Goal: Information Seeking & Learning: Learn about a topic

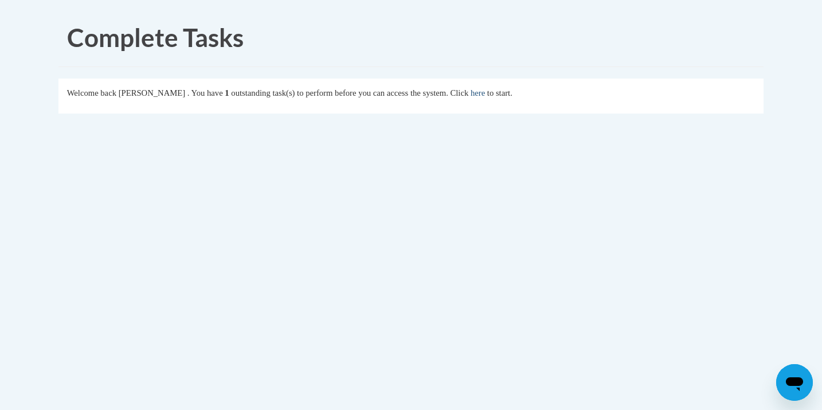
click at [485, 94] on link "here" at bounding box center [478, 92] width 14 height 9
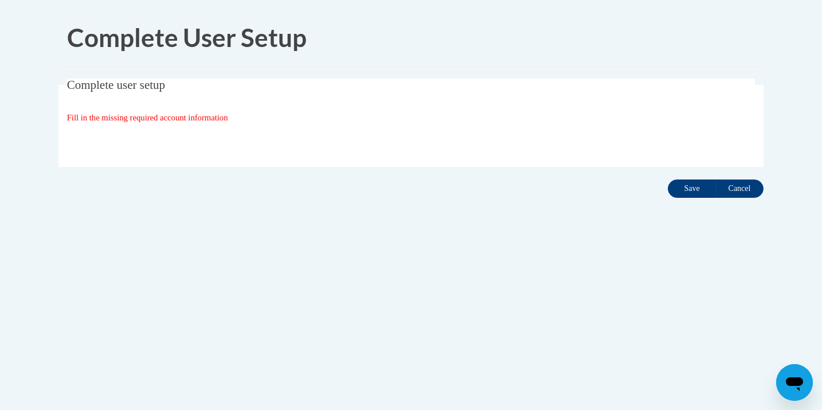
click at [691, 190] on input "Save" at bounding box center [692, 188] width 48 height 18
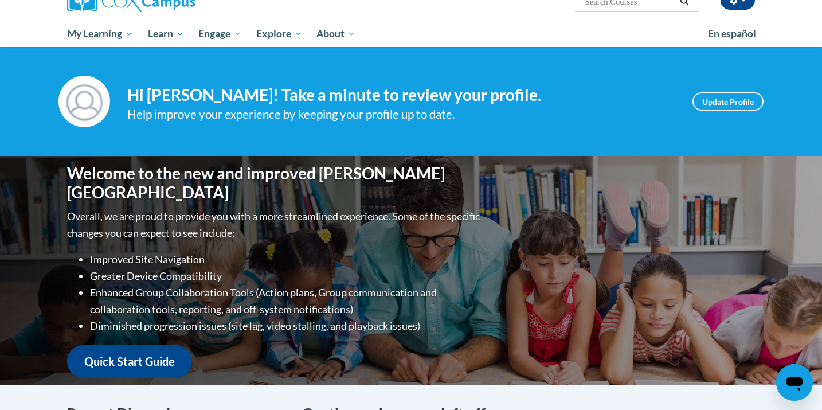
scroll to position [194, 0]
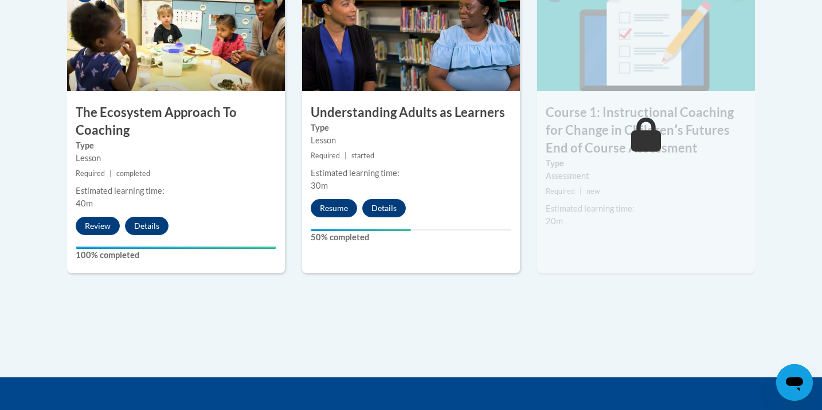
scroll to position [749, 0]
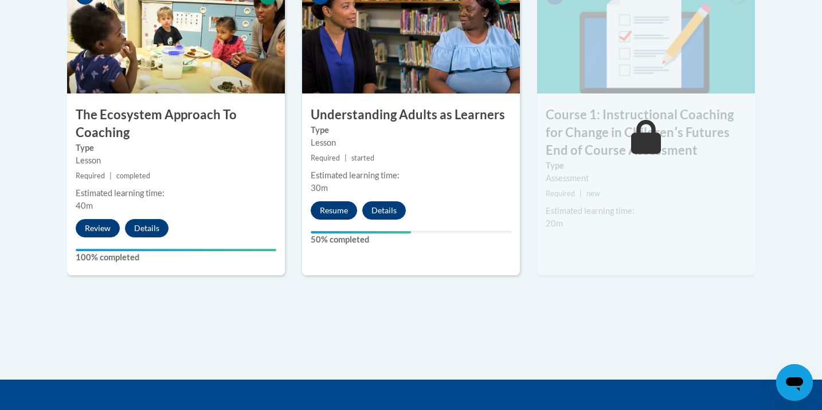
click at [343, 206] on button "Resume" at bounding box center [334, 210] width 46 height 18
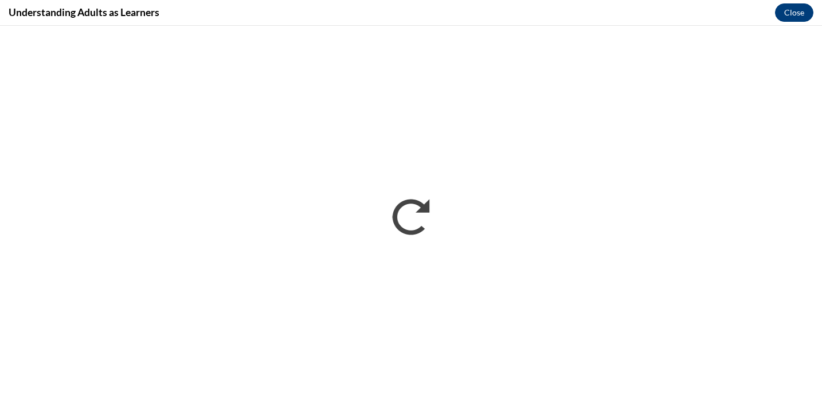
scroll to position [0, 0]
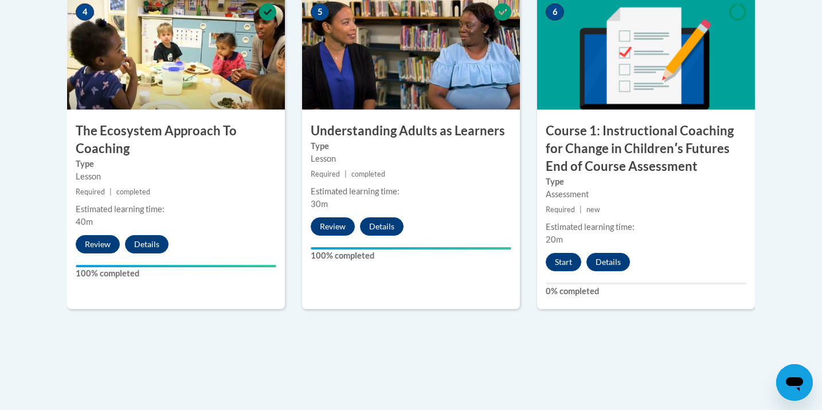
scroll to position [734, 0]
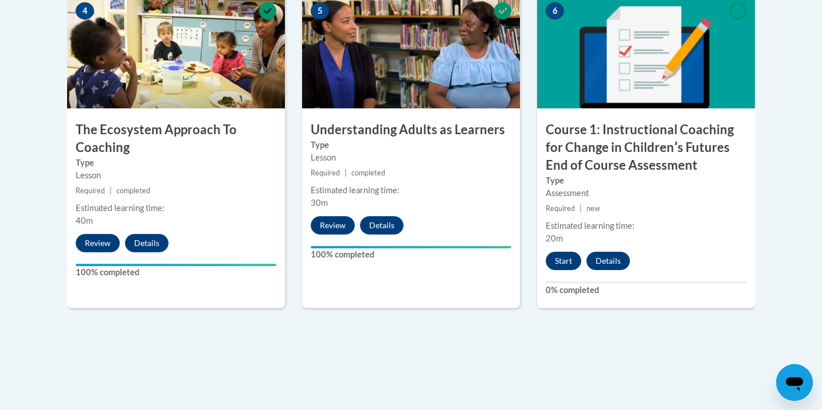
click at [566, 254] on button "Start" at bounding box center [564, 261] width 36 height 18
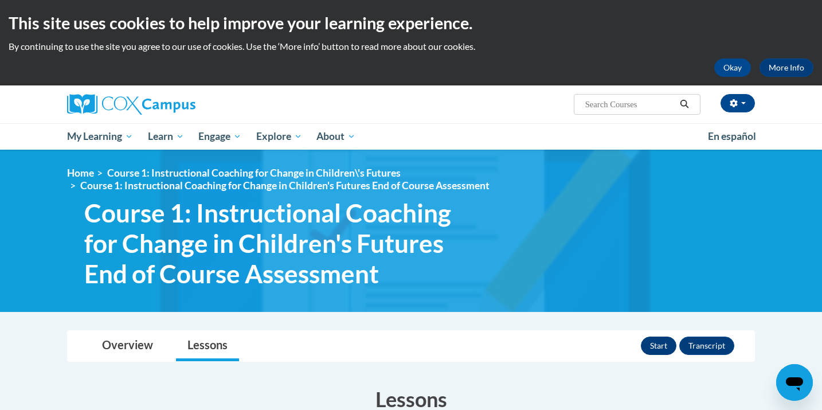
click at [659, 342] on button "Start" at bounding box center [659, 346] width 36 height 18
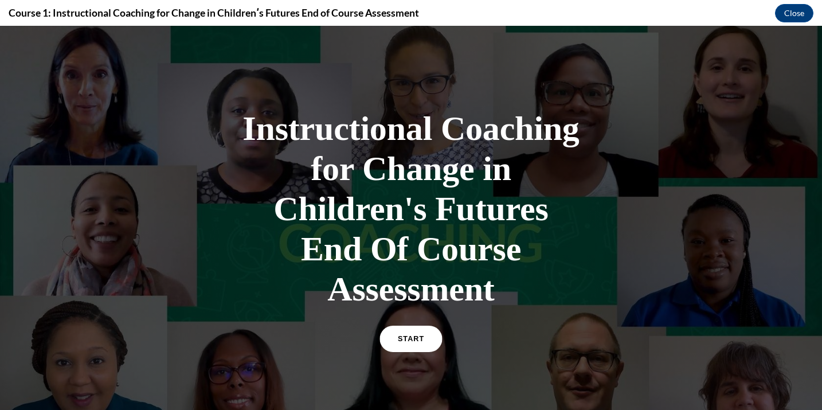
click at [412, 342] on span "START" at bounding box center [411, 339] width 26 height 9
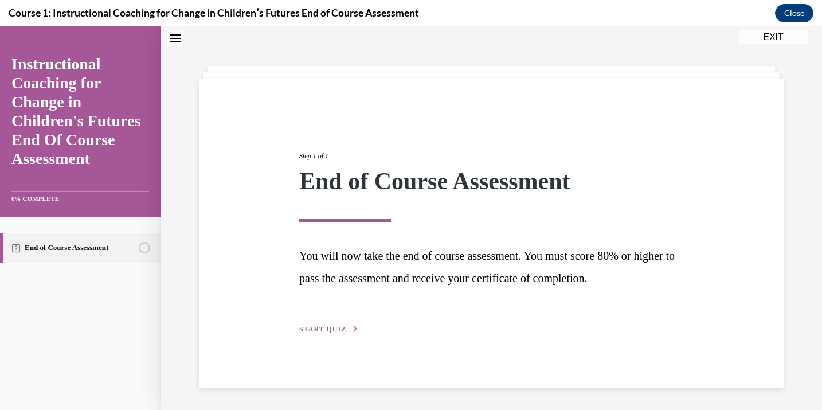
click at [327, 326] on span "START QUIZ" at bounding box center [322, 329] width 47 height 8
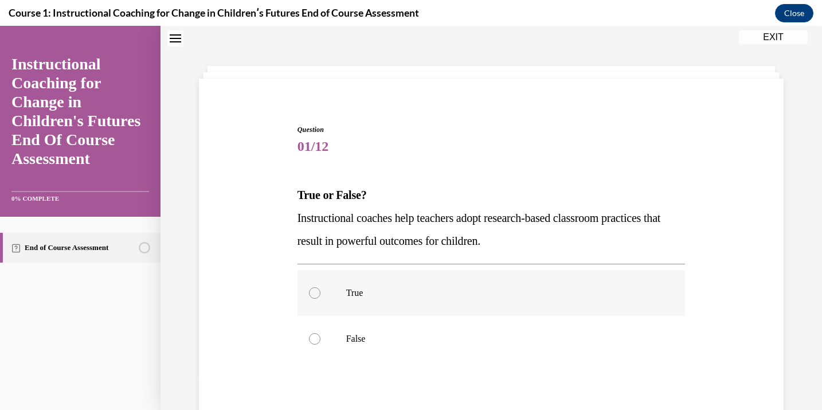
click at [380, 278] on label "True" at bounding box center [492, 293] width 388 height 46
click at [320, 287] on input "True" at bounding box center [314, 292] width 11 height 11
radio input "true"
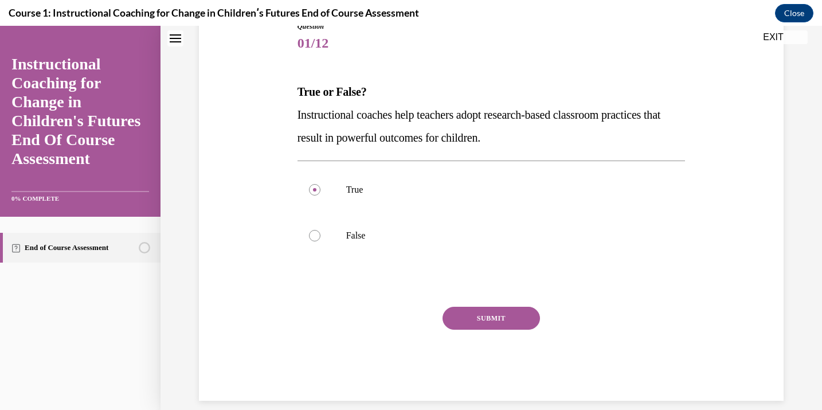
click at [487, 315] on button "SUBMIT" at bounding box center [491, 318] width 97 height 23
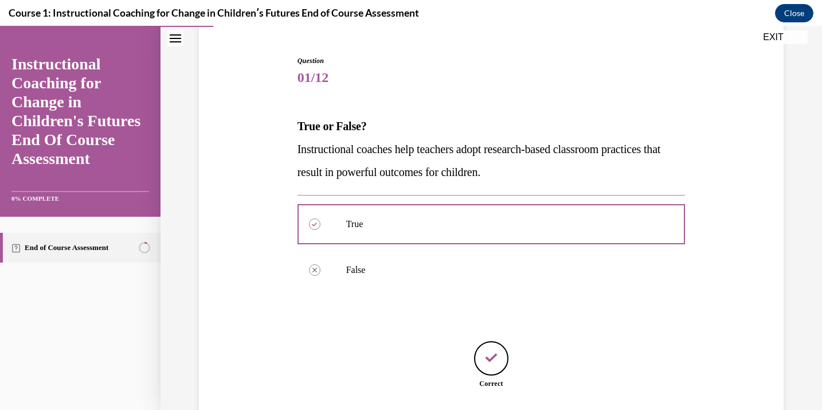
scroll to position [139, 0]
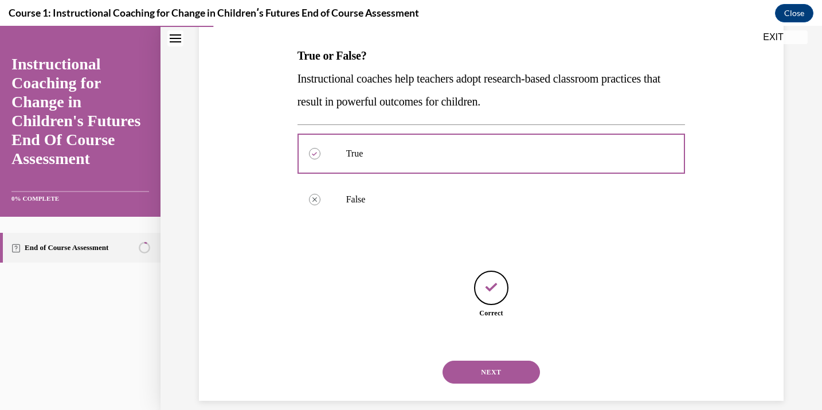
click at [507, 361] on button "NEXT" at bounding box center [491, 372] width 97 height 23
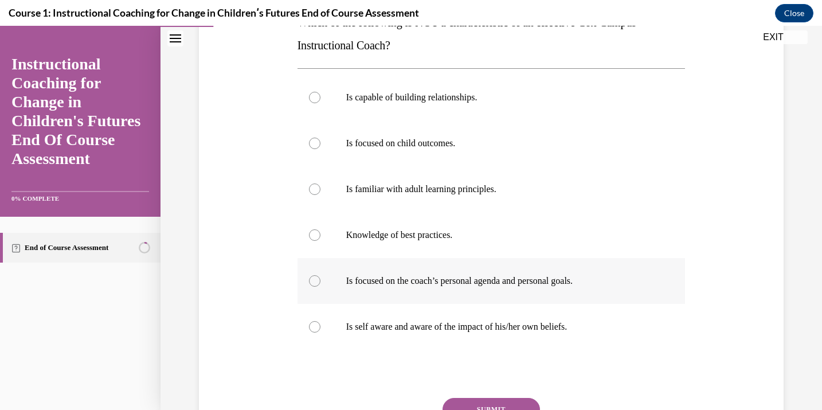
scroll to position [181, 0]
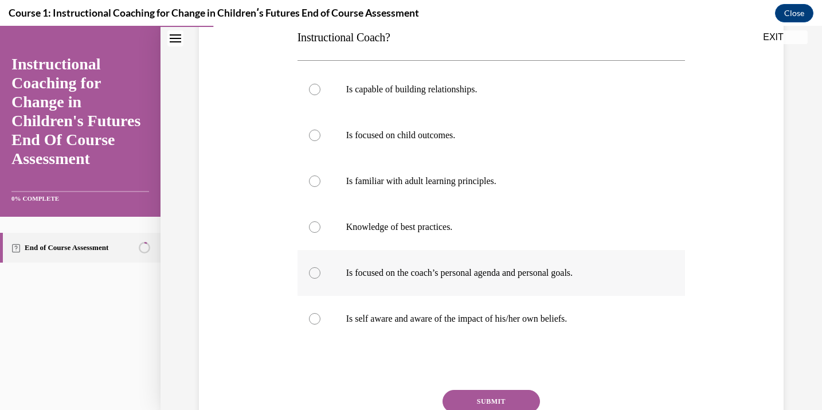
click at [609, 280] on label "Is focused on the coach’s personal agenda and personal goals." at bounding box center [492, 273] width 388 height 46
click at [320, 279] on input "Is focused on the coach’s personal agenda and personal goals." at bounding box center [314, 272] width 11 height 11
radio input "true"
click at [494, 397] on button "SUBMIT" at bounding box center [491, 401] width 97 height 23
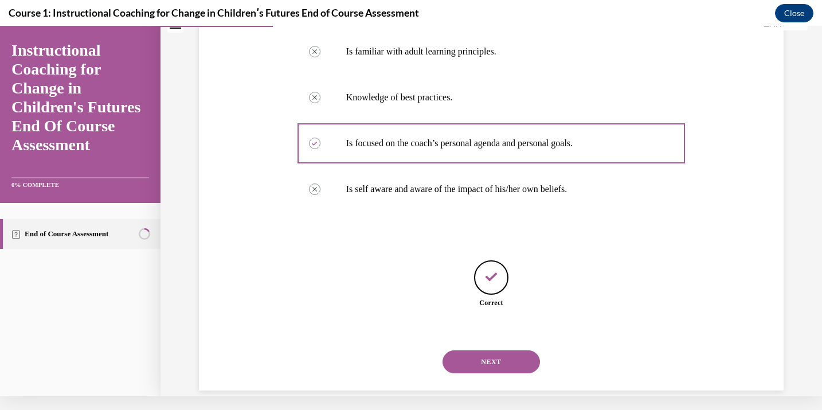
scroll to position [300, 0]
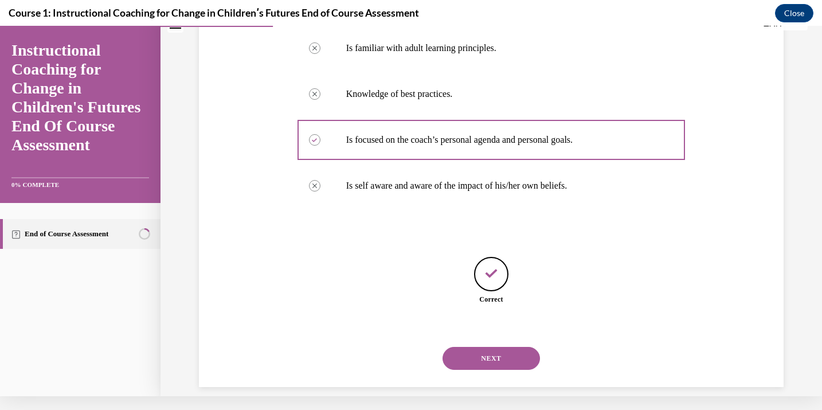
click at [507, 347] on button "NEXT" at bounding box center [491, 358] width 97 height 23
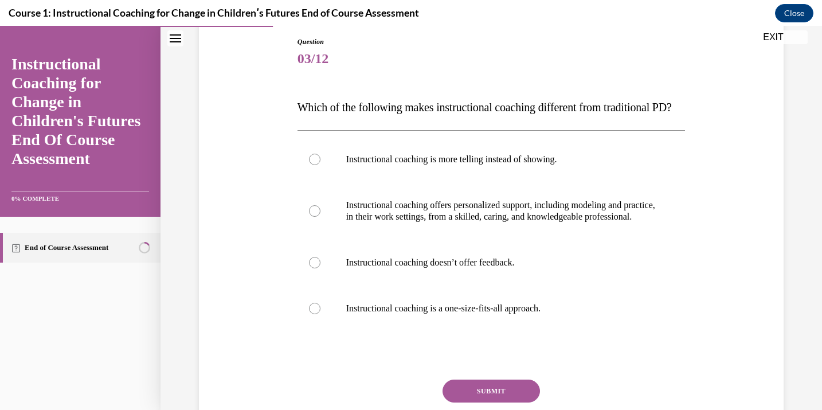
scroll to position [71, 0]
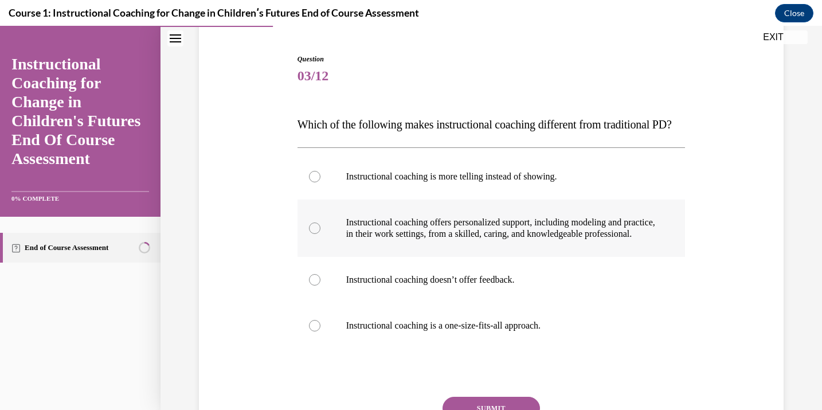
click at [523, 240] on p "Instructional coaching offers personalized support, including modeling and prac…" at bounding box center [501, 228] width 311 height 23
click at [320, 234] on input "Instructional coaching offers personalized support, including modeling and prac…" at bounding box center [314, 227] width 11 height 11
radio input "true"
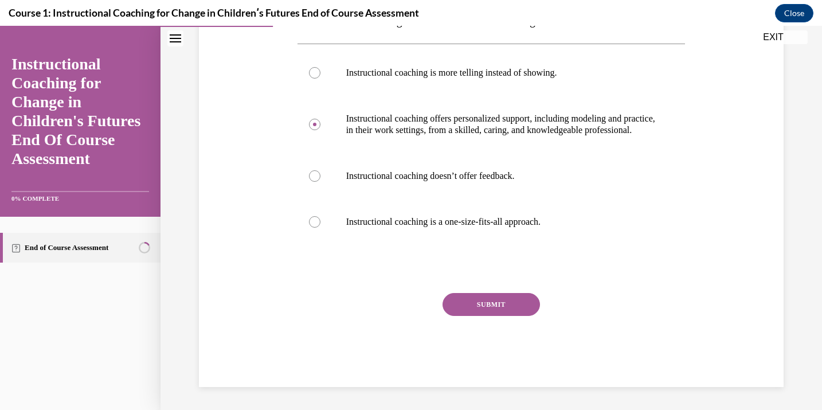
click at [504, 316] on button "SUBMIT" at bounding box center [491, 304] width 97 height 23
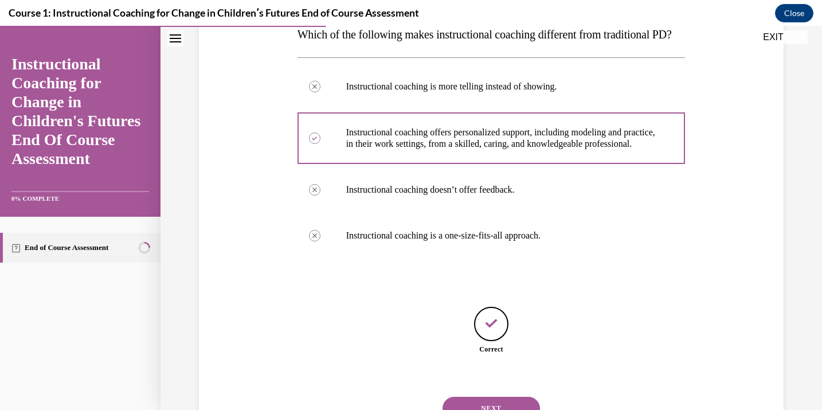
scroll to position [231, 0]
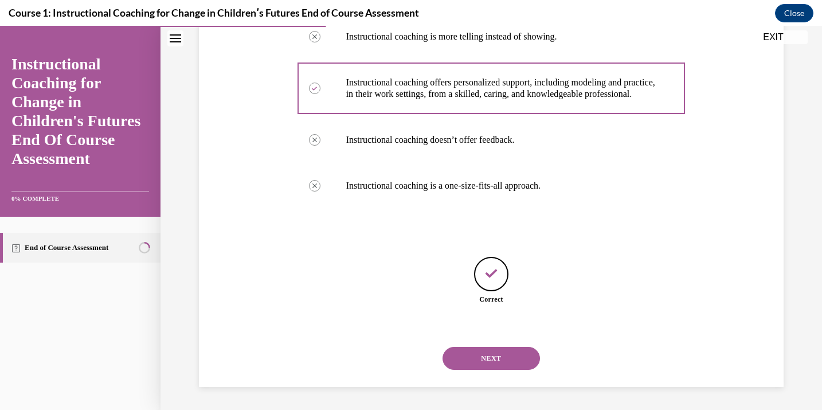
click at [502, 351] on button "NEXT" at bounding box center [491, 358] width 97 height 23
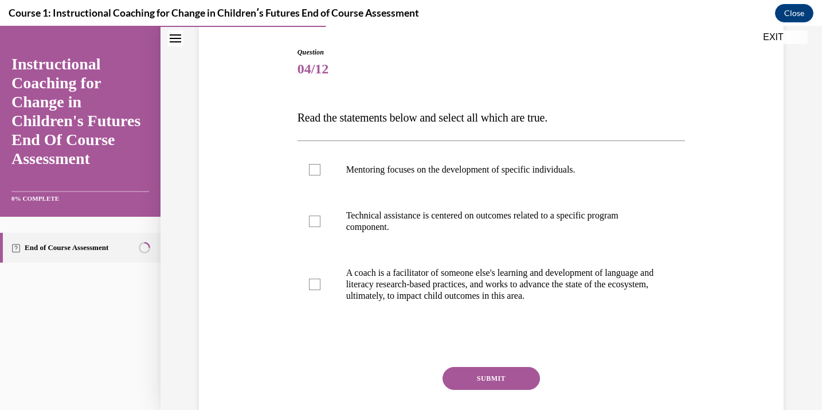
scroll to position [81, 0]
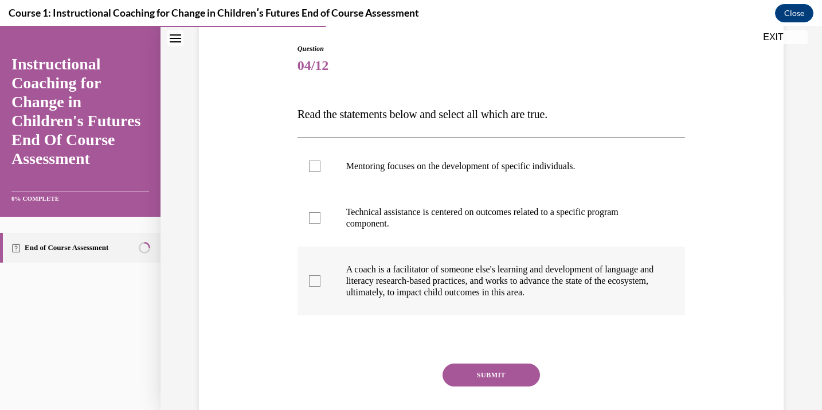
click at [372, 276] on p "A coach is a facilitator of someone else's learning and development of language…" at bounding box center [501, 281] width 311 height 34
click at [320, 276] on input "A coach is a facilitator of someone else's learning and development of language…" at bounding box center [314, 280] width 11 height 11
checkbox input "true"
click at [491, 374] on button "SUBMIT" at bounding box center [491, 374] width 97 height 23
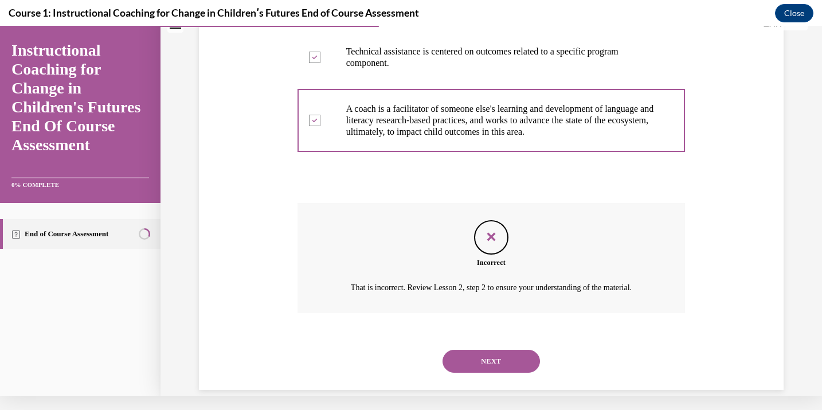
scroll to position [230, 0]
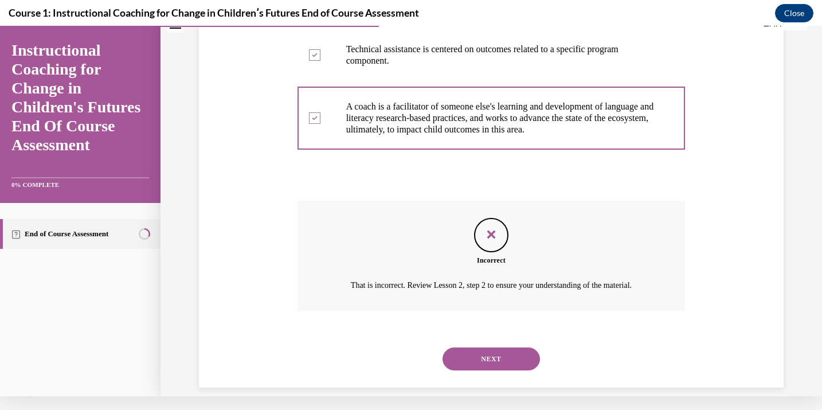
click at [516, 347] on button "NEXT" at bounding box center [491, 358] width 97 height 23
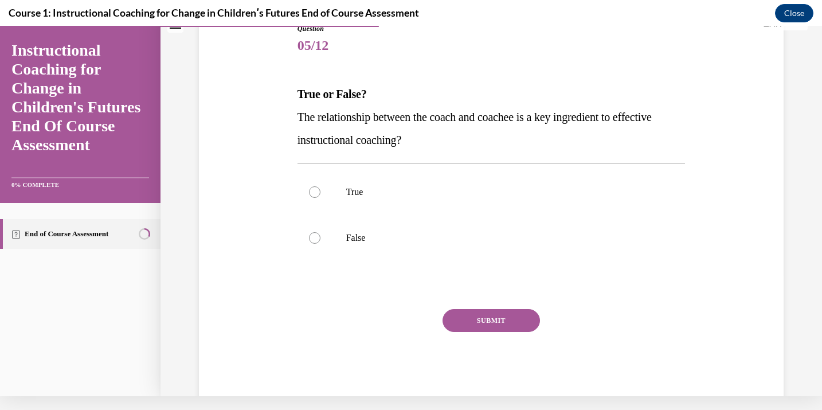
scroll to position [0, 0]
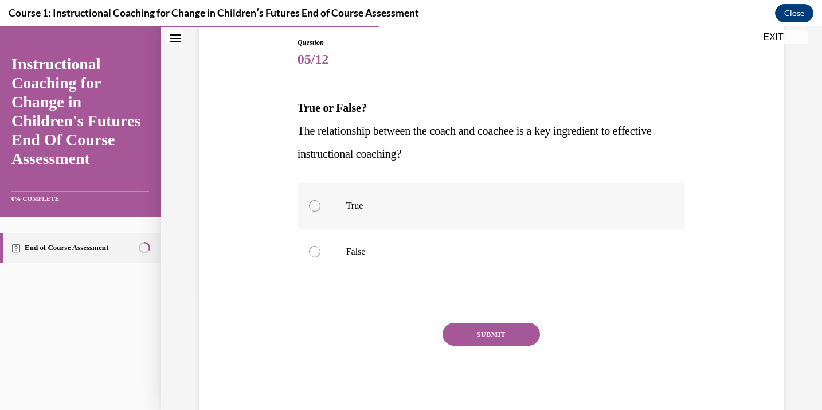
click at [566, 194] on label "True" at bounding box center [492, 206] width 388 height 46
click at [320, 200] on input "True" at bounding box center [314, 205] width 11 height 11
radio input "true"
click at [495, 329] on button "SUBMIT" at bounding box center [491, 334] width 97 height 23
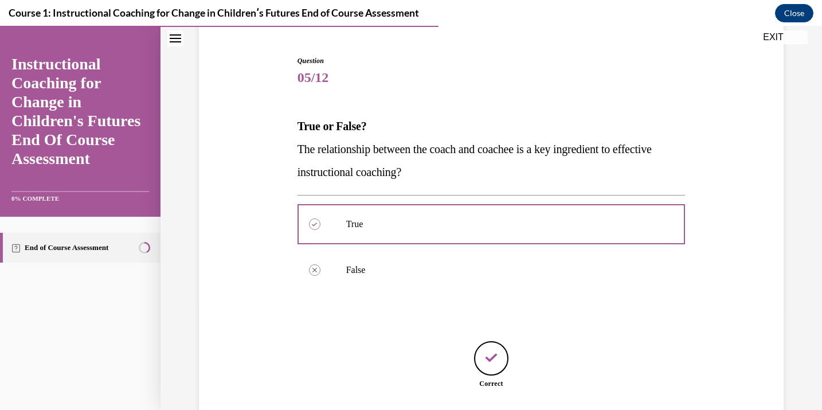
scroll to position [139, 0]
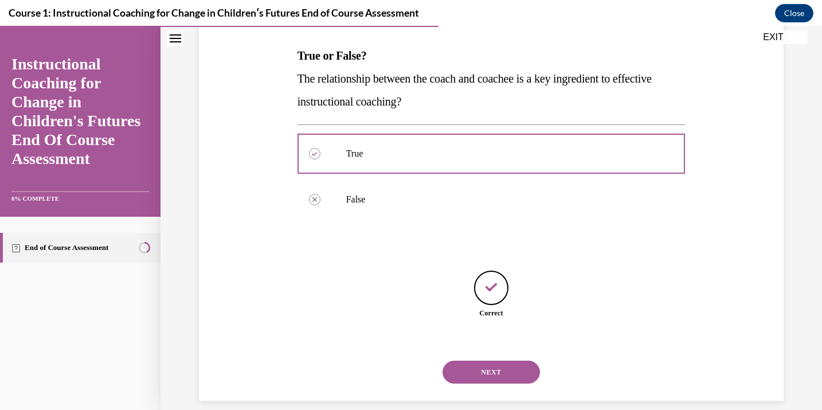
click at [499, 361] on button "NEXT" at bounding box center [491, 372] width 97 height 23
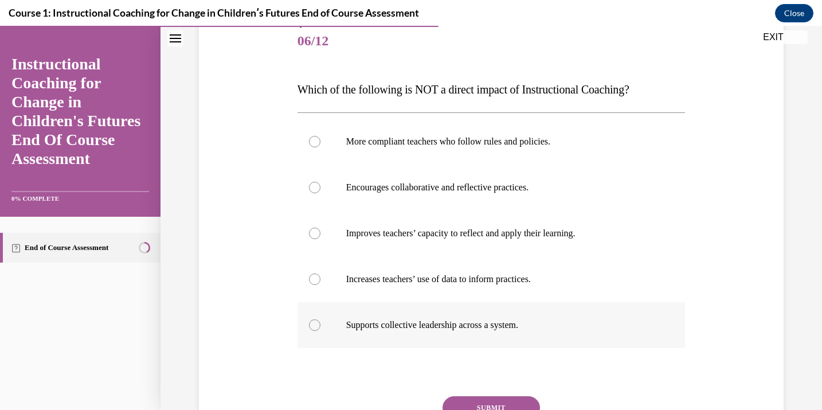
scroll to position [110, 0]
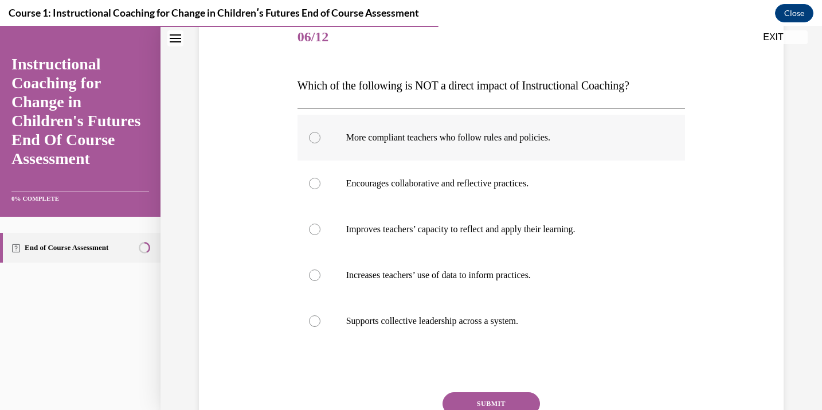
click at [546, 143] on p "More compliant teachers who follow rules and policies." at bounding box center [501, 137] width 311 height 11
click at [320, 143] on input "More compliant teachers who follow rules and policies." at bounding box center [314, 137] width 11 height 11
radio input "true"
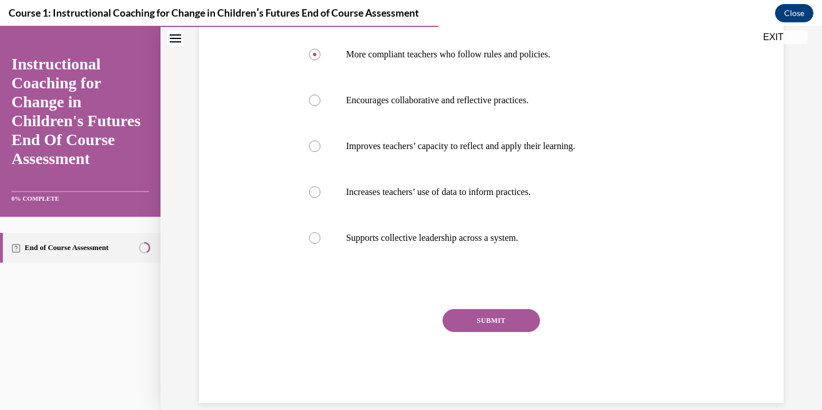
click at [515, 316] on button "SUBMIT" at bounding box center [491, 320] width 97 height 23
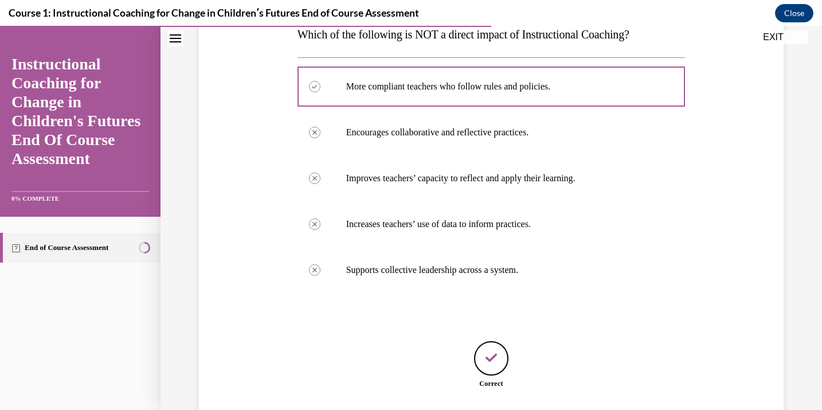
scroll to position [231, 0]
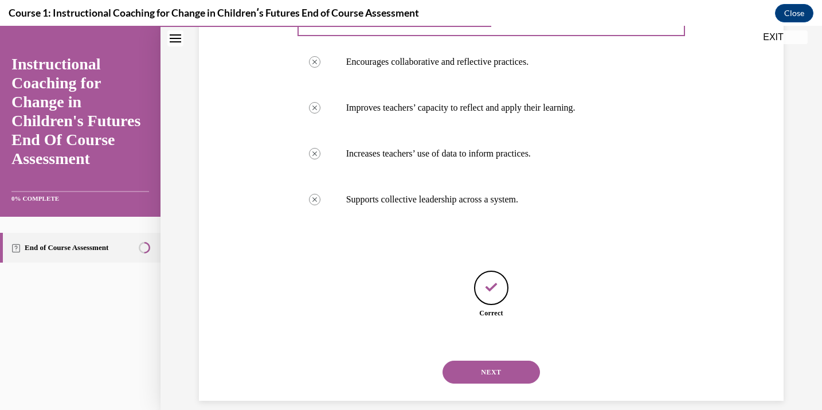
click at [510, 367] on button "NEXT" at bounding box center [491, 372] width 97 height 23
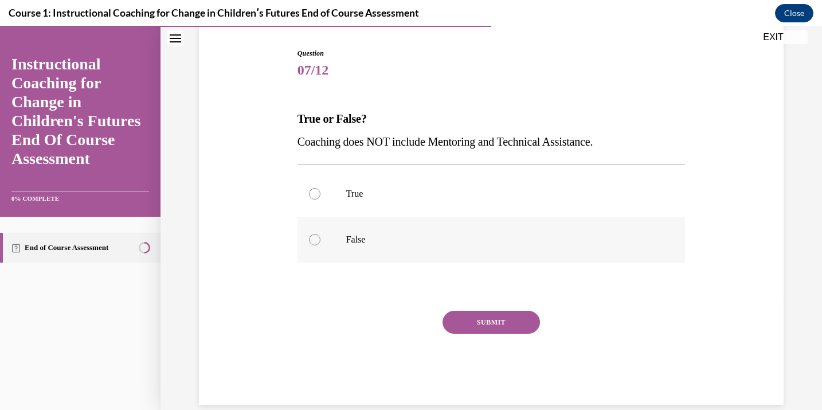
click at [482, 251] on label "False" at bounding box center [492, 240] width 388 height 46
click at [320, 245] on input "False" at bounding box center [314, 239] width 11 height 11
radio input "true"
click at [492, 318] on button "SUBMIT" at bounding box center [491, 322] width 97 height 23
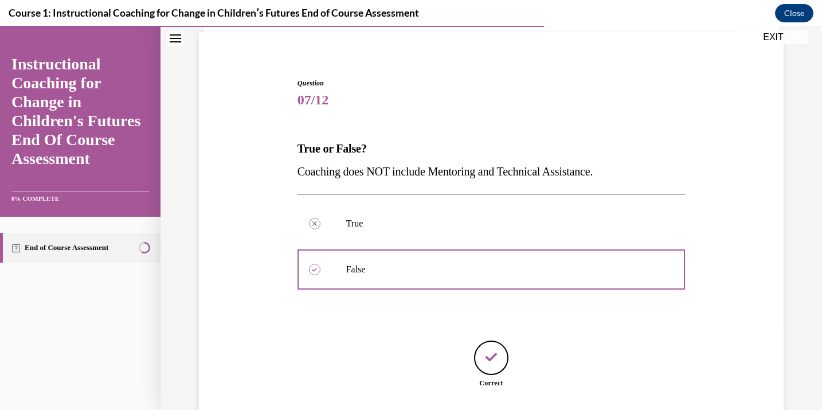
scroll to position [116, 0]
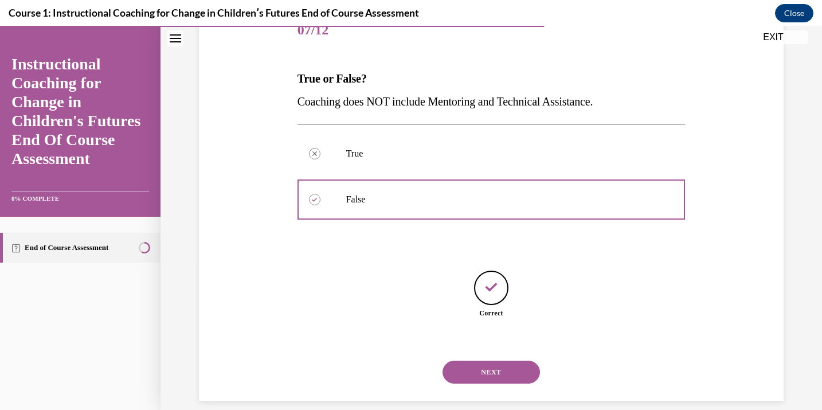
click at [507, 361] on button "NEXT" at bounding box center [491, 372] width 97 height 23
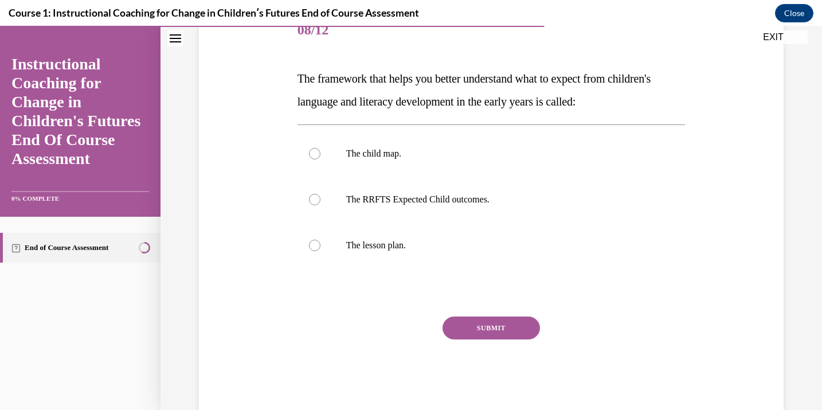
scroll to position [92, 0]
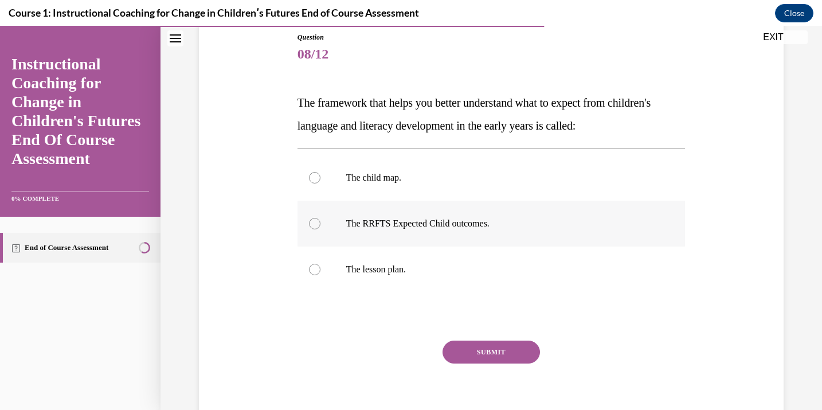
click at [494, 241] on label "The RRFTS Expected Child outcomes." at bounding box center [492, 224] width 388 height 46
click at [320, 229] on input "The RRFTS Expected Child outcomes." at bounding box center [314, 223] width 11 height 11
radio input "true"
click at [490, 346] on button "SUBMIT" at bounding box center [491, 352] width 97 height 23
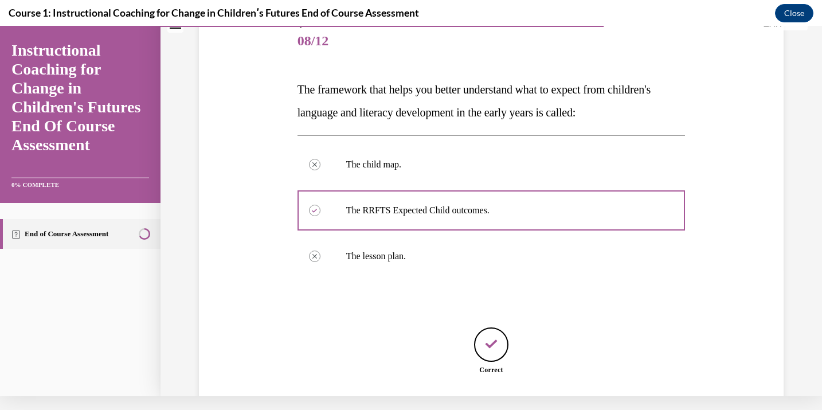
scroll to position [162, 0]
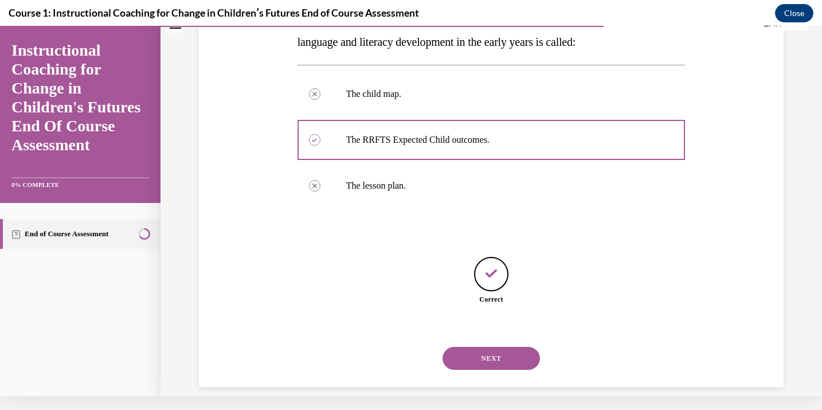
click at [511, 347] on button "NEXT" at bounding box center [491, 358] width 97 height 23
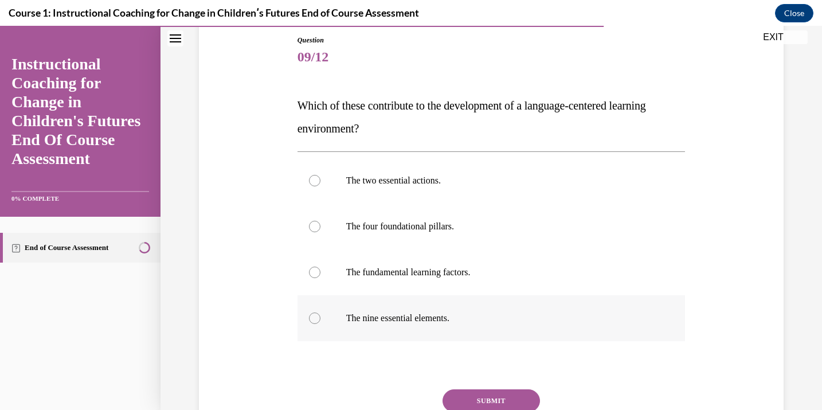
scroll to position [97, 0]
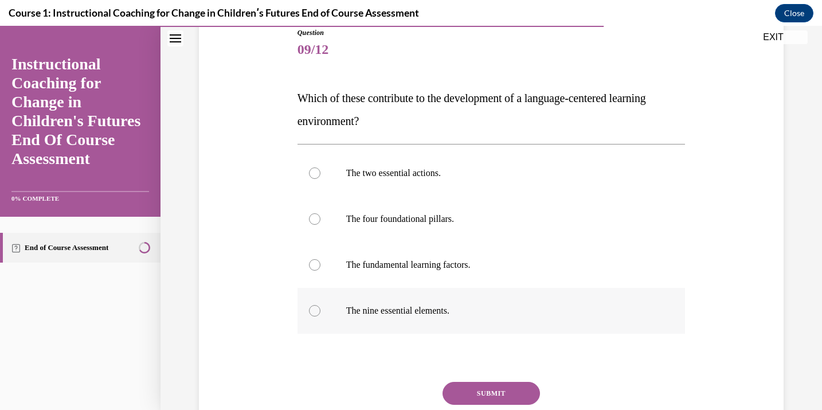
click at [466, 307] on p "The nine essential elements." at bounding box center [501, 310] width 311 height 11
click at [320, 307] on input "The nine essential elements." at bounding box center [314, 310] width 11 height 11
radio input "true"
click at [499, 392] on button "SUBMIT" at bounding box center [491, 393] width 97 height 23
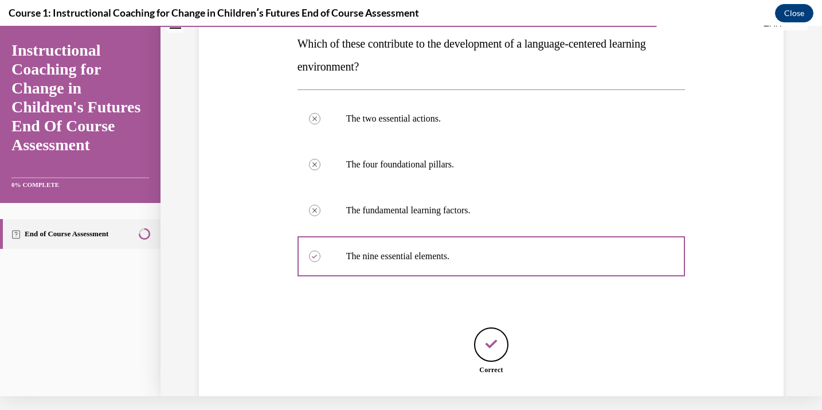
scroll to position [208, 0]
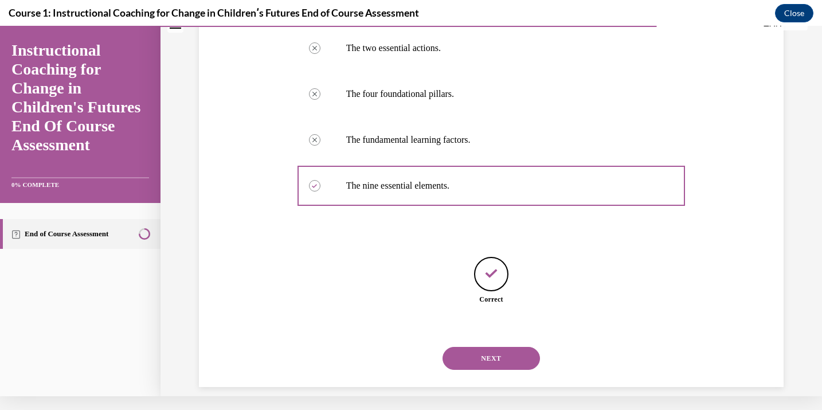
click at [506, 347] on button "NEXT" at bounding box center [491, 358] width 97 height 23
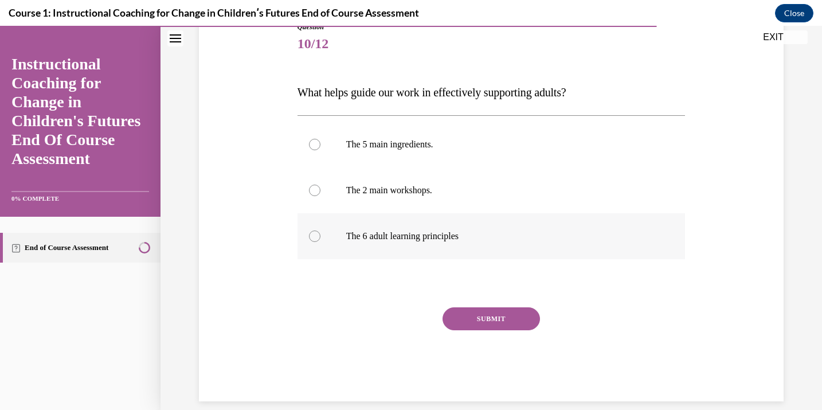
click at [479, 241] on p "The 6 adult learning principles" at bounding box center [501, 235] width 311 height 11
click at [320, 241] on input "The 6 adult learning principles" at bounding box center [314, 235] width 11 height 11
radio input "true"
click at [486, 337] on div "SUBMIT" at bounding box center [492, 335] width 388 height 57
click at [487, 329] on button "SUBMIT" at bounding box center [491, 318] width 97 height 23
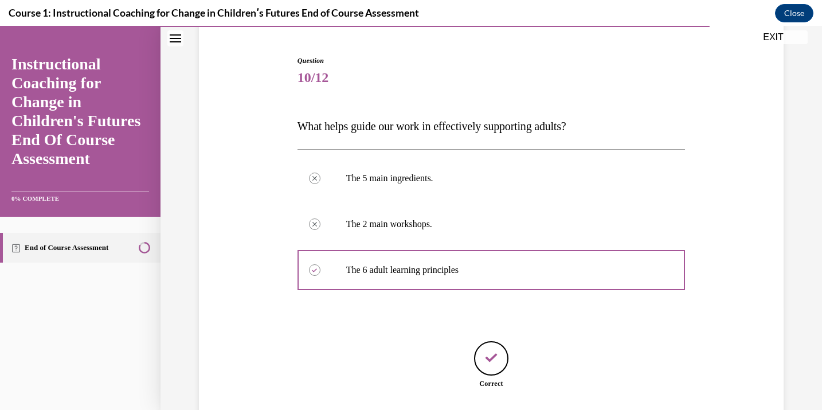
scroll to position [139, 0]
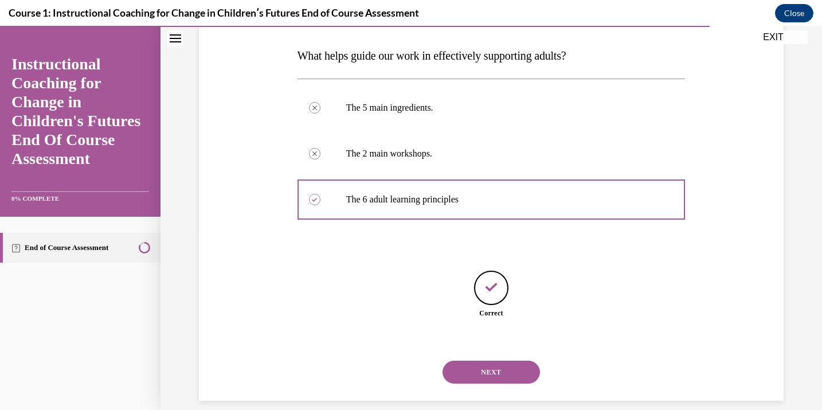
click at [501, 370] on div "NEXT" at bounding box center [492, 372] width 388 height 46
click at [501, 361] on button "NEXT" at bounding box center [491, 372] width 97 height 23
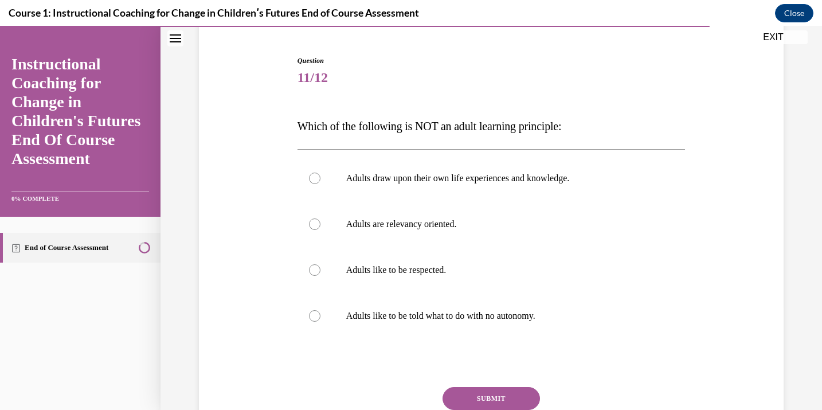
scroll to position [70, 0]
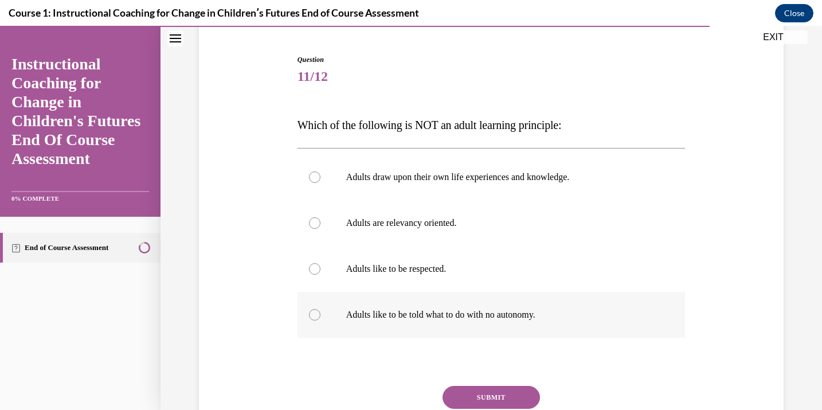
click at [552, 319] on p "Adults like to be told what to do with no autonomy." at bounding box center [501, 314] width 311 height 11
click at [320, 319] on input "Adults like to be told what to do with no autonomy." at bounding box center [314, 314] width 11 height 11
radio input "true"
click at [523, 393] on button "SUBMIT" at bounding box center [491, 397] width 97 height 23
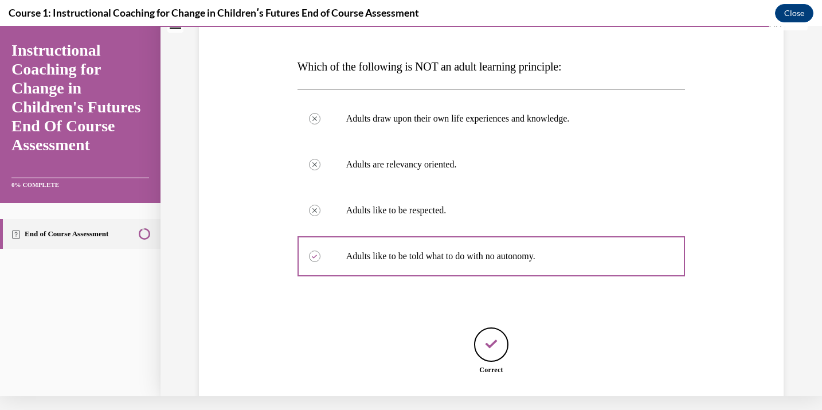
scroll to position [185, 0]
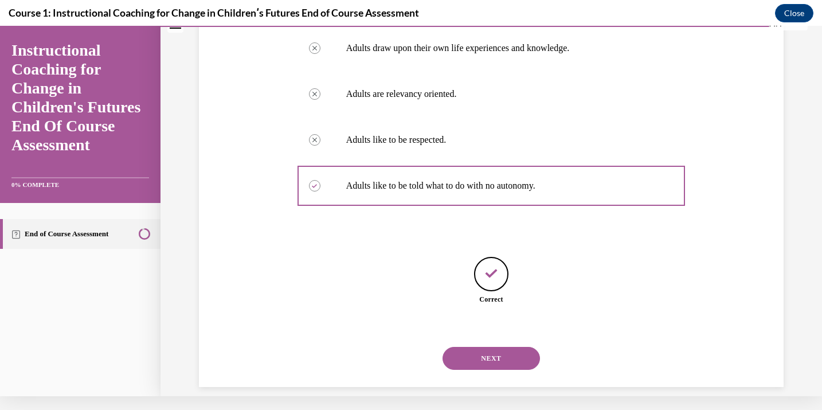
click at [515, 351] on button "NEXT" at bounding box center [491, 358] width 97 height 23
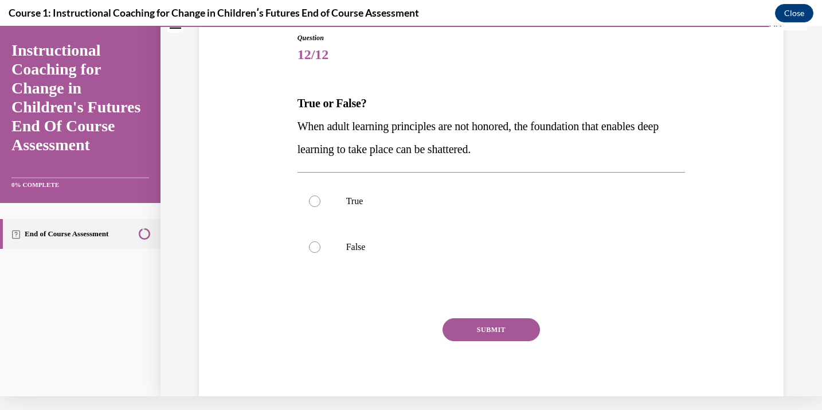
scroll to position [0, 0]
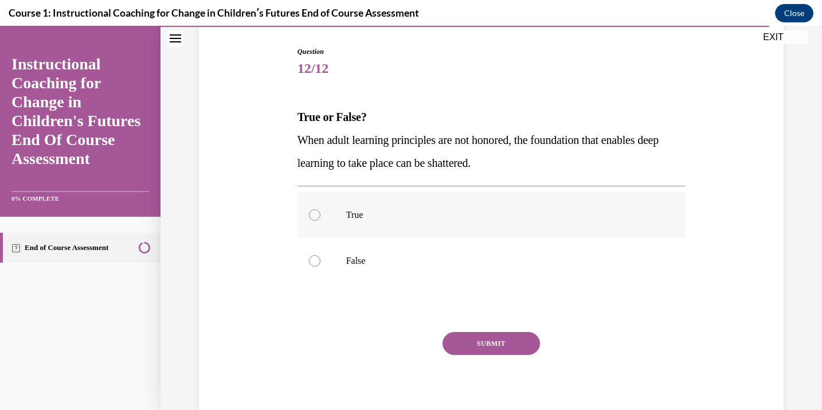
click at [498, 198] on label "True" at bounding box center [492, 215] width 388 height 46
click at [320, 209] on input "True" at bounding box center [314, 214] width 11 height 11
radio input "true"
click at [499, 330] on div "Question 12/12 True or False? When adult learning principles are not honored, t…" at bounding box center [492, 236] width 388 height 380
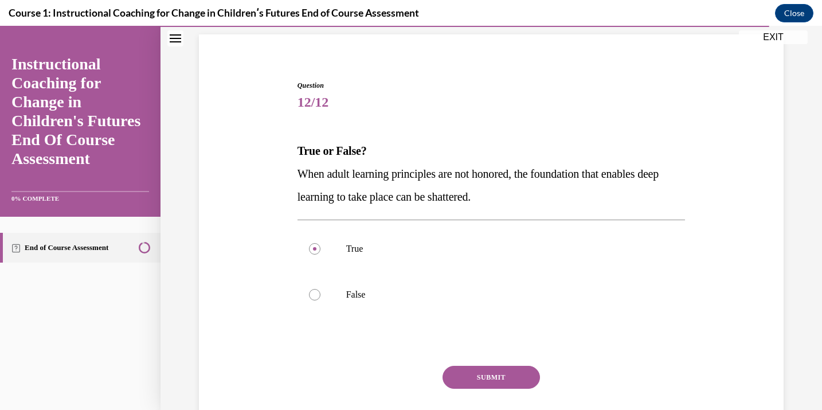
click at [491, 370] on button "SUBMIT" at bounding box center [491, 377] width 97 height 23
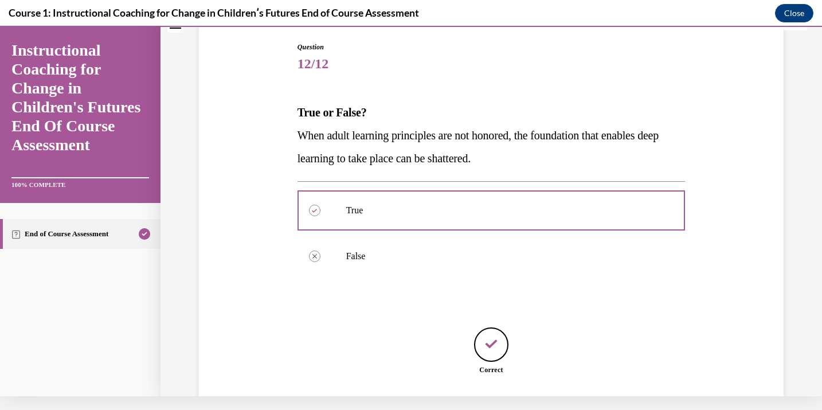
scroll to position [139, 0]
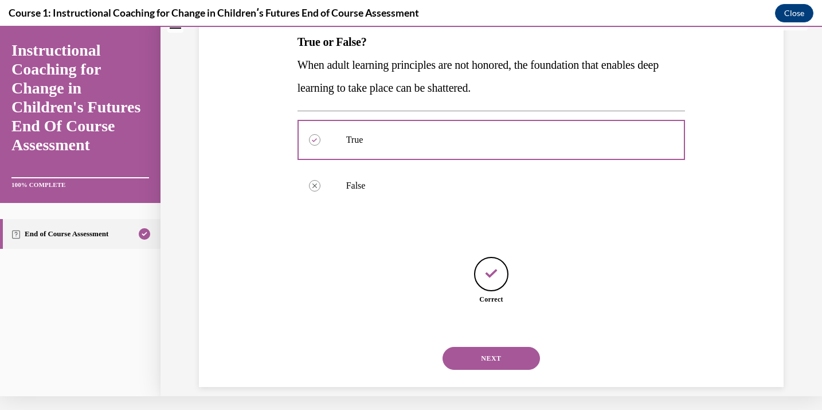
click at [509, 347] on button "NEXT" at bounding box center [491, 358] width 97 height 23
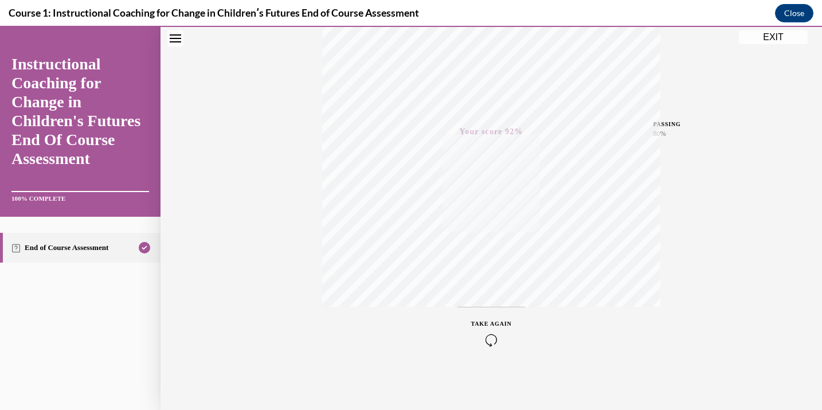
scroll to position [169, 0]
click at [783, 36] on button "EXIT" at bounding box center [773, 37] width 69 height 14
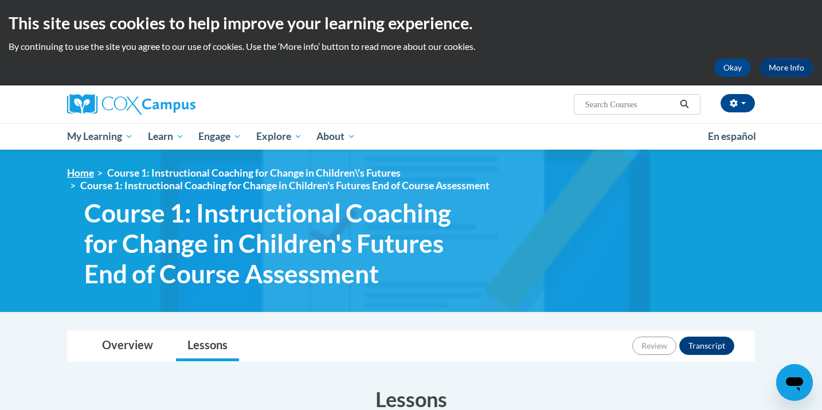
click at [82, 171] on link "Home" at bounding box center [80, 173] width 27 height 12
